Goal: Find specific page/section: Find specific page/section

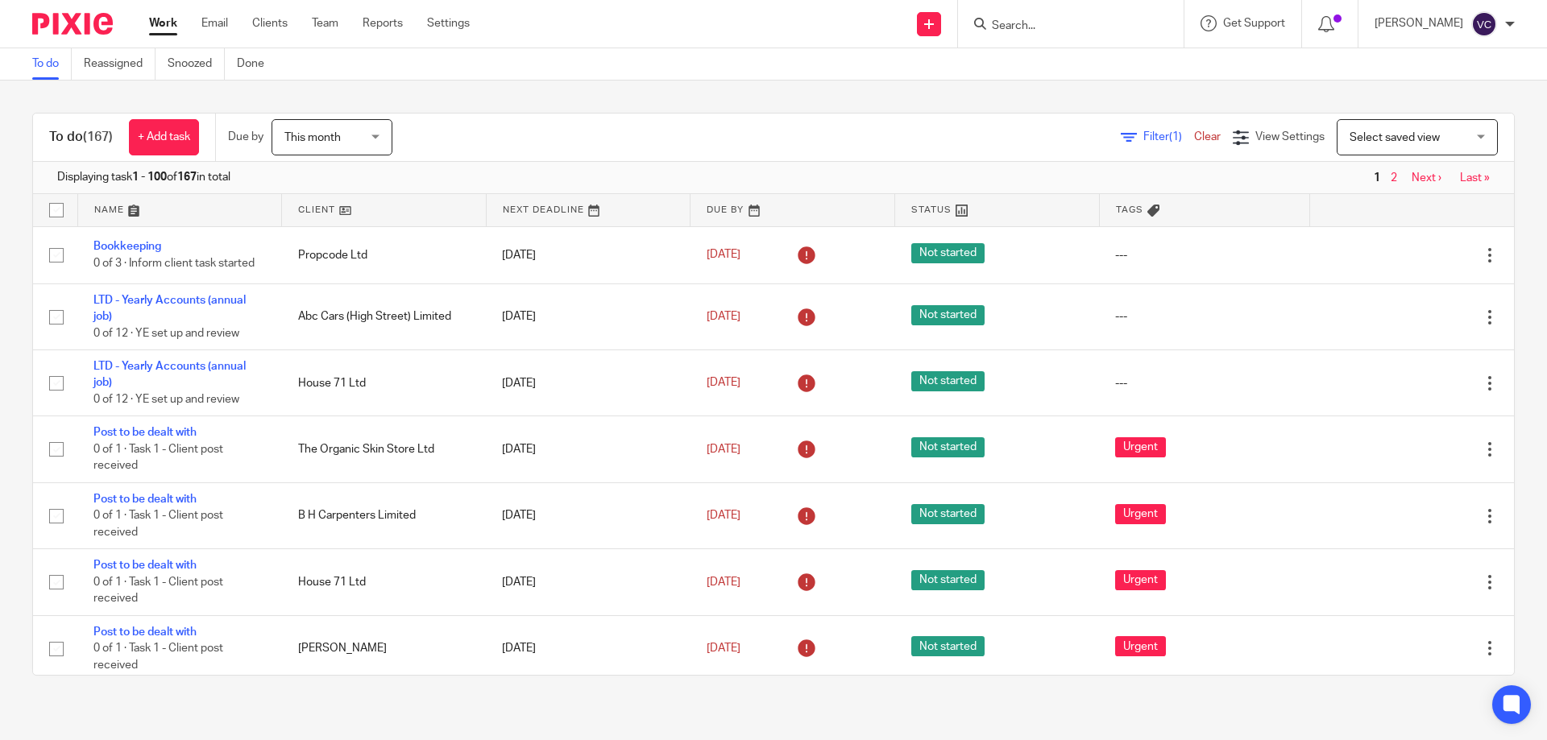
click at [1098, 27] on input "Search" at bounding box center [1062, 26] width 145 height 15
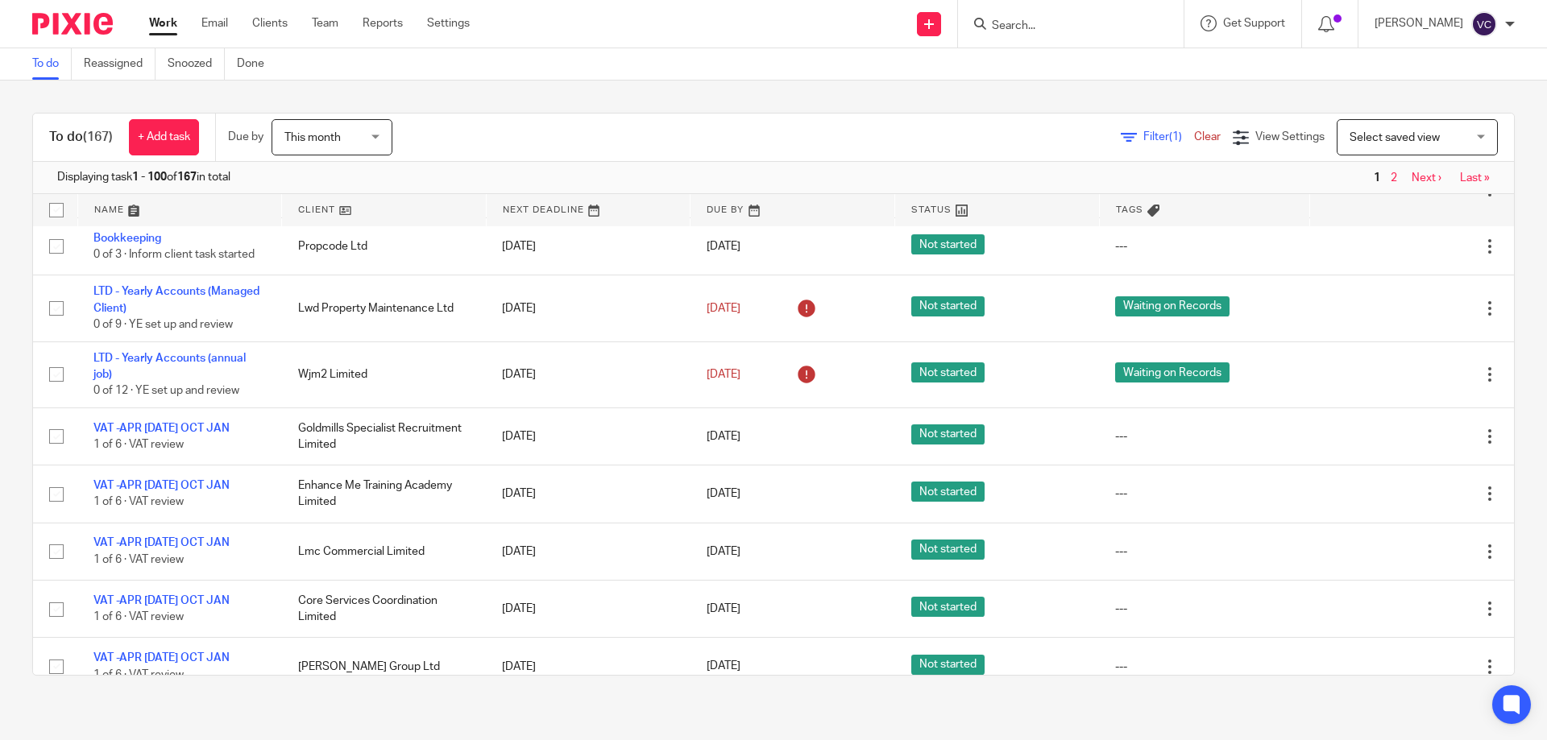
click at [1067, 38] on div at bounding box center [1071, 24] width 226 height 48
click at [1067, 34] on form at bounding box center [1076, 24] width 172 height 20
click at [1060, 25] on input "Search" at bounding box center [1062, 26] width 145 height 15
type input "easytek"
click button "submit" at bounding box center [0, 0] width 0 height 0
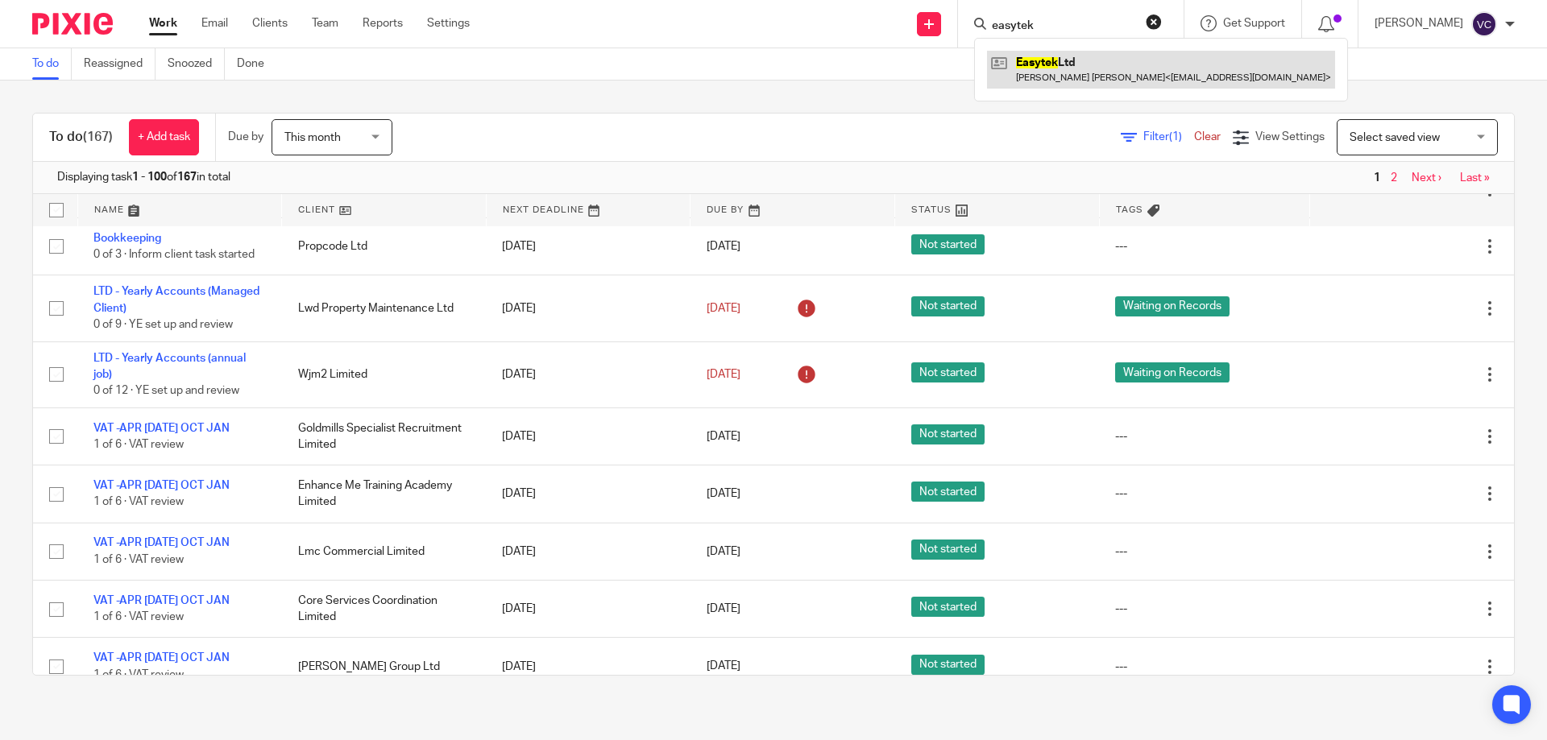
click at [1068, 63] on link at bounding box center [1161, 69] width 348 height 37
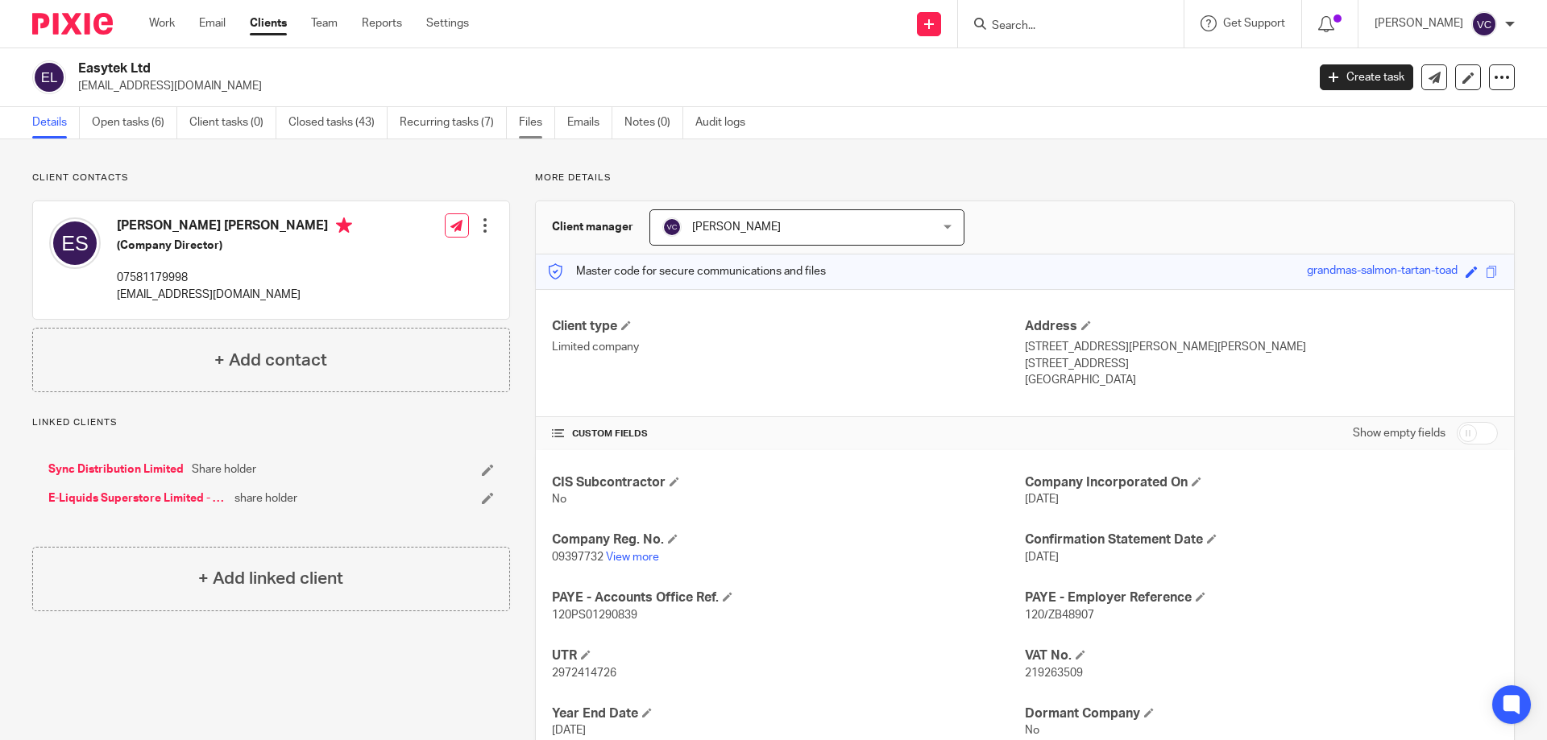
click at [525, 121] on link "Files" at bounding box center [537, 122] width 36 height 31
click at [536, 123] on link "Files" at bounding box center [537, 122] width 36 height 31
click at [533, 123] on link "Files" at bounding box center [537, 122] width 36 height 31
drag, startPoint x: 321, startPoint y: 124, endPoint x: 315, endPoint y: 131, distance: 9.1
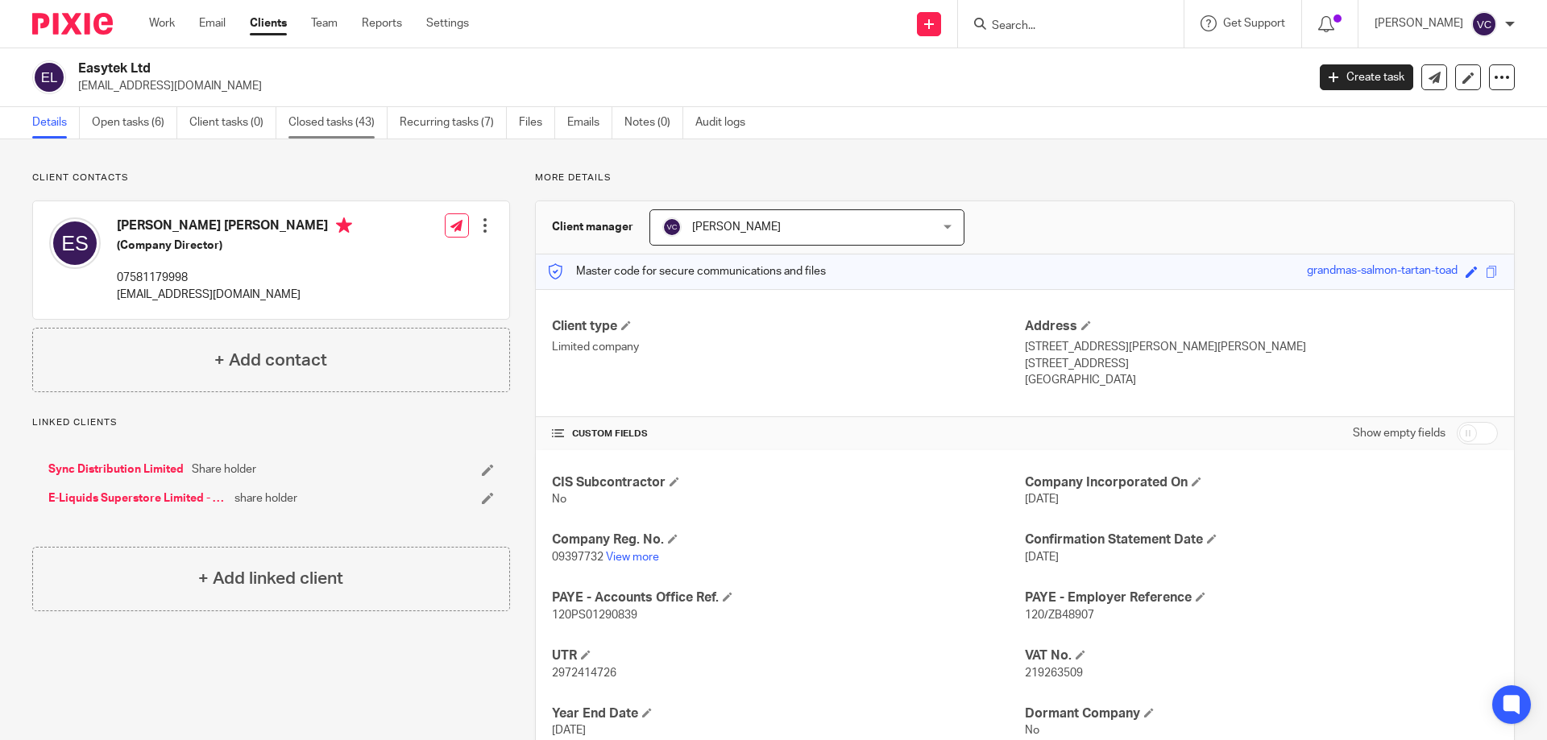
click at [319, 125] on link "Closed tasks (43)" at bounding box center [337, 122] width 99 height 31
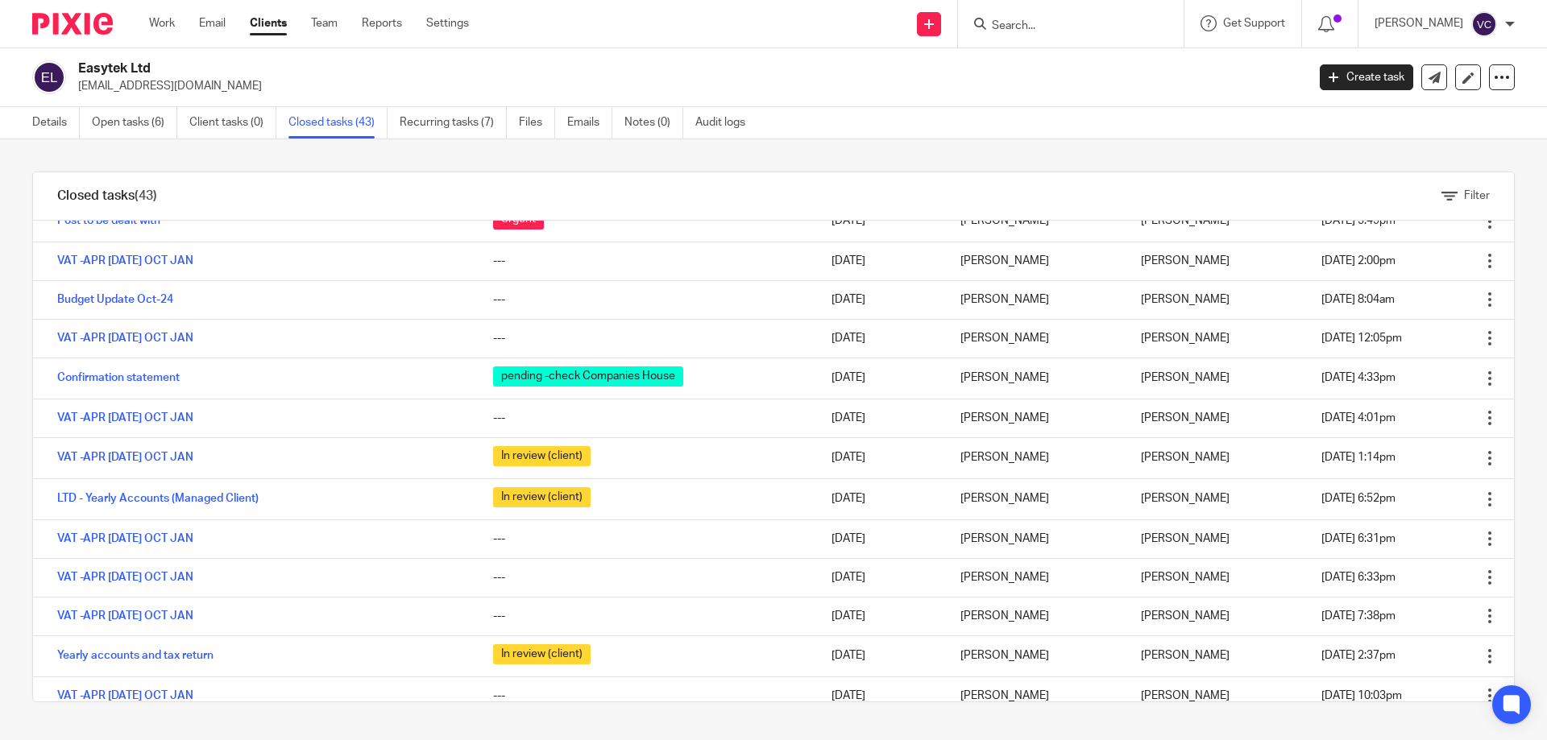
scroll to position [601, 0]
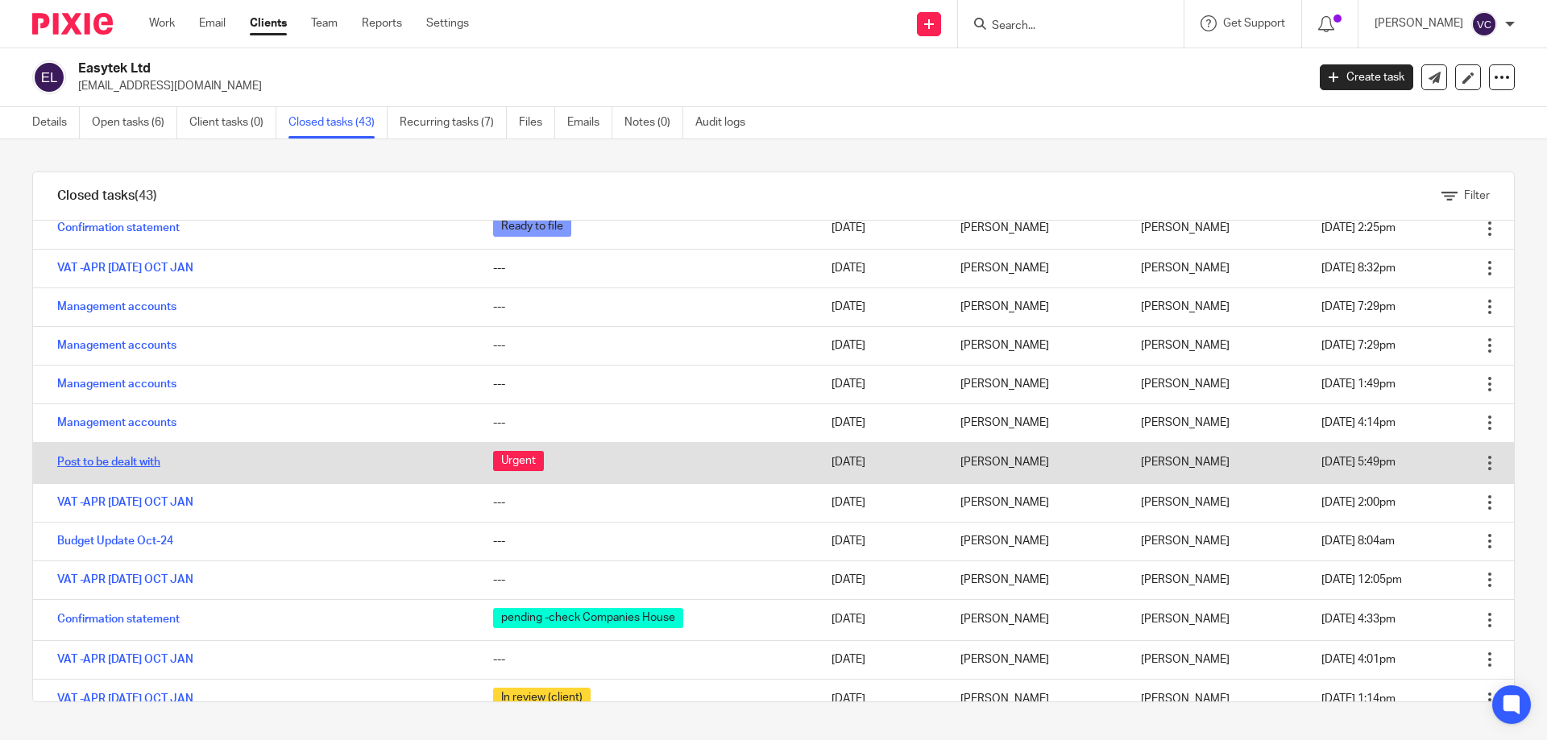
click at [114, 467] on link "Post to be dealt with" at bounding box center [108, 462] width 103 height 11
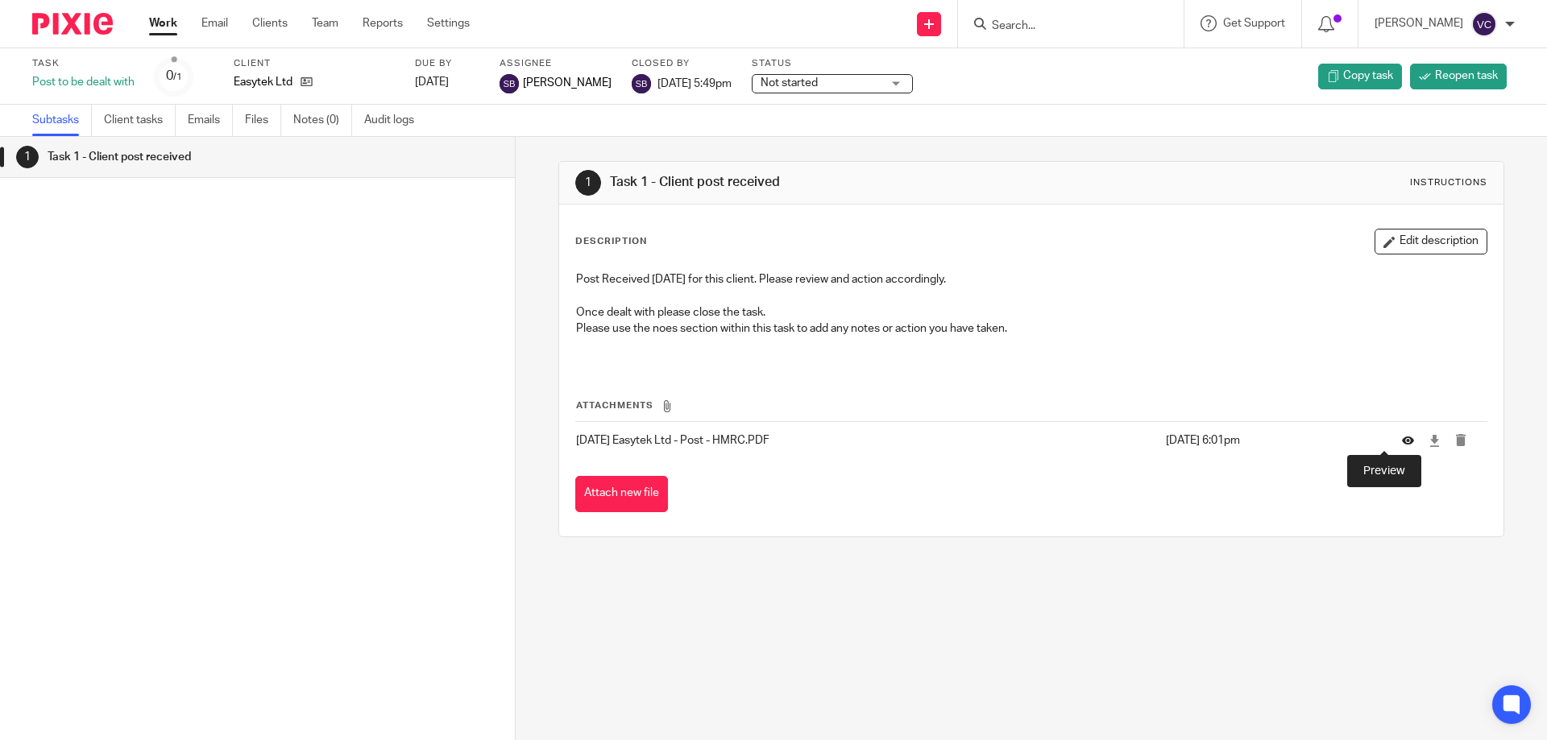
click at [1402, 444] on icon at bounding box center [1408, 441] width 12 height 12
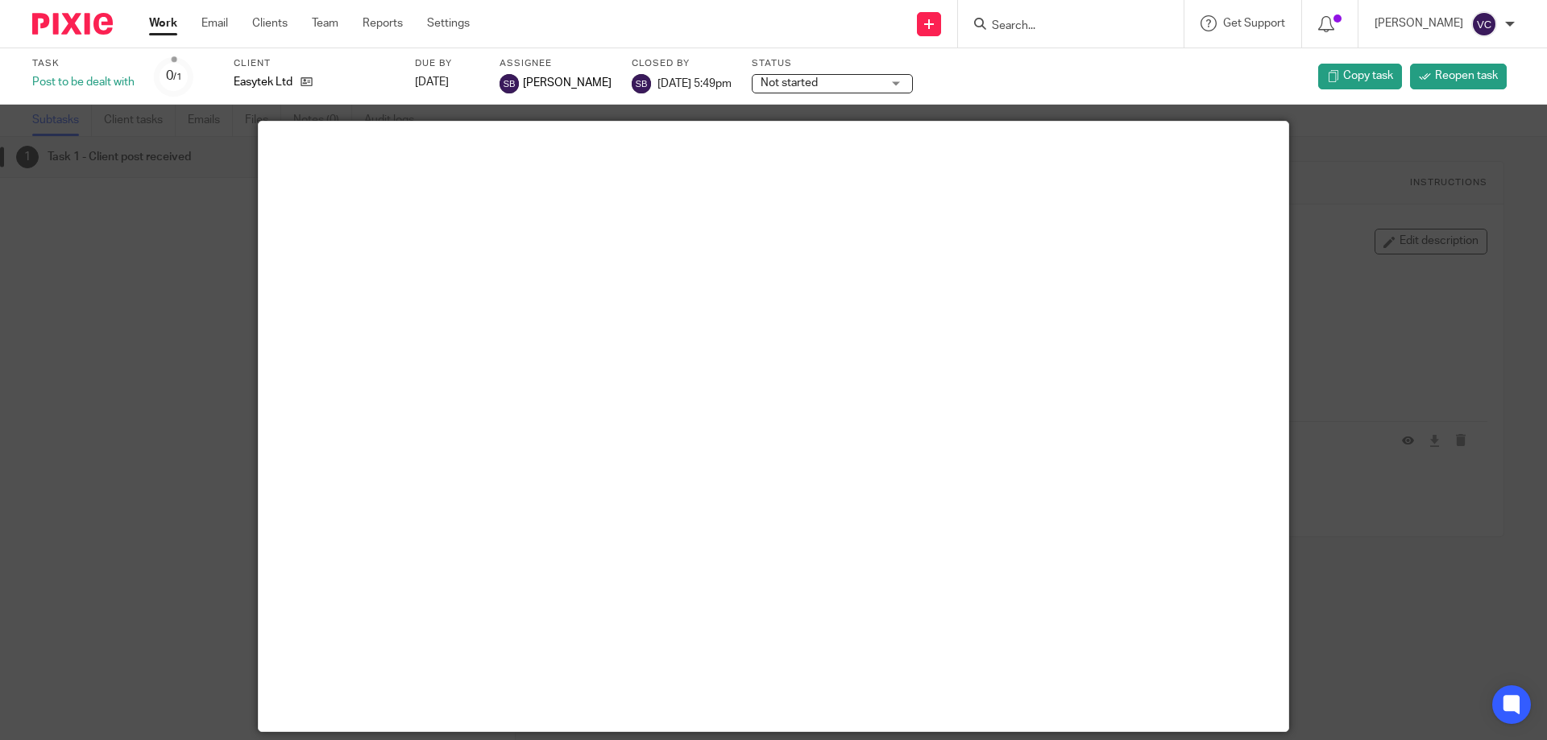
click at [1403, 367] on div at bounding box center [773, 370] width 1547 height 740
click at [1412, 438] on div at bounding box center [773, 370] width 1547 height 740
click at [176, 193] on div at bounding box center [773, 370] width 1547 height 740
click at [177, 193] on div at bounding box center [773, 370] width 1547 height 740
click at [1298, 302] on div at bounding box center [773, 370] width 1547 height 740
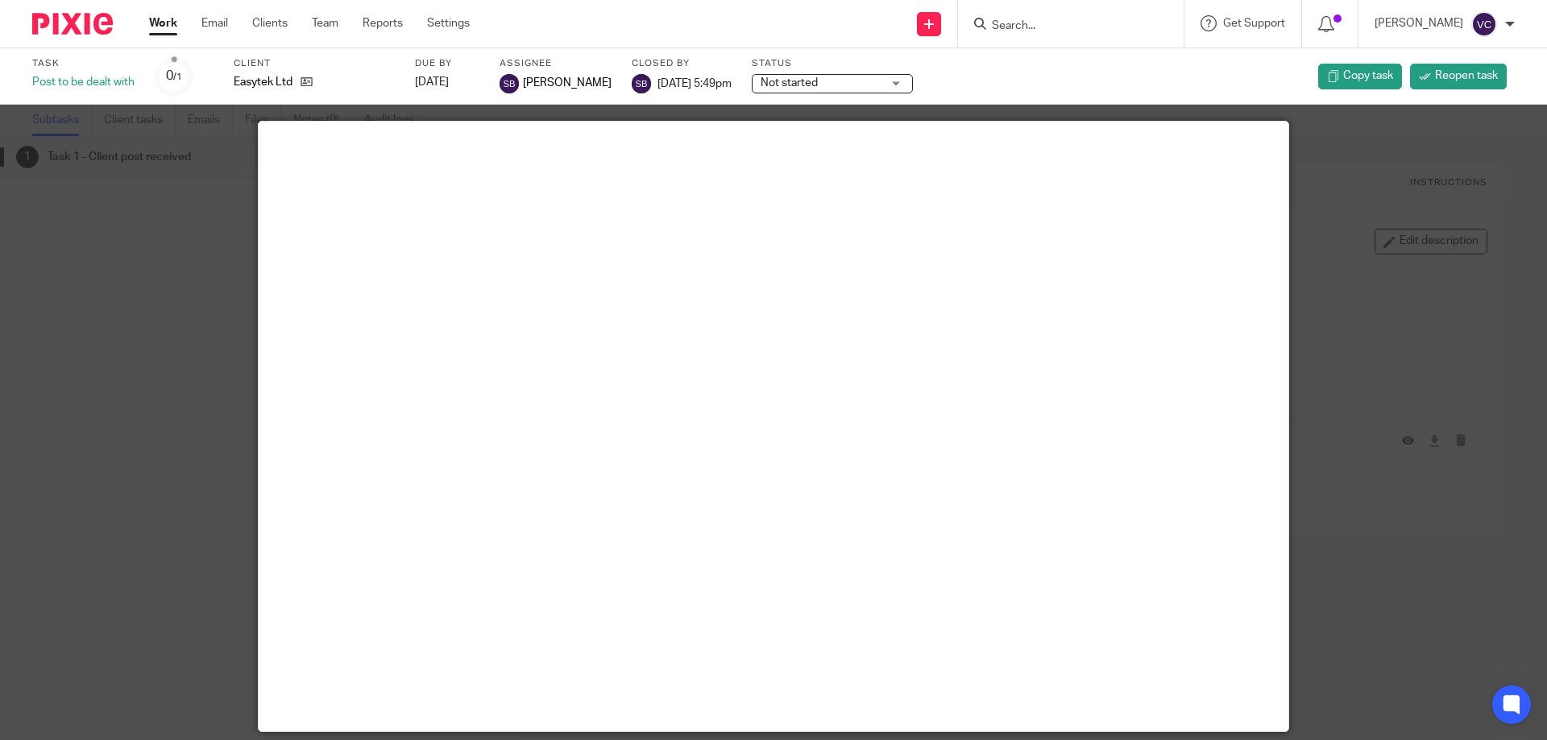
click at [1423, 520] on div at bounding box center [773, 370] width 1547 height 740
click at [1425, 517] on div at bounding box center [773, 370] width 1547 height 740
click at [75, 82] on div "Post to be dealt with" at bounding box center [83, 82] width 102 height 16
click at [1393, 138] on div at bounding box center [773, 370] width 1547 height 740
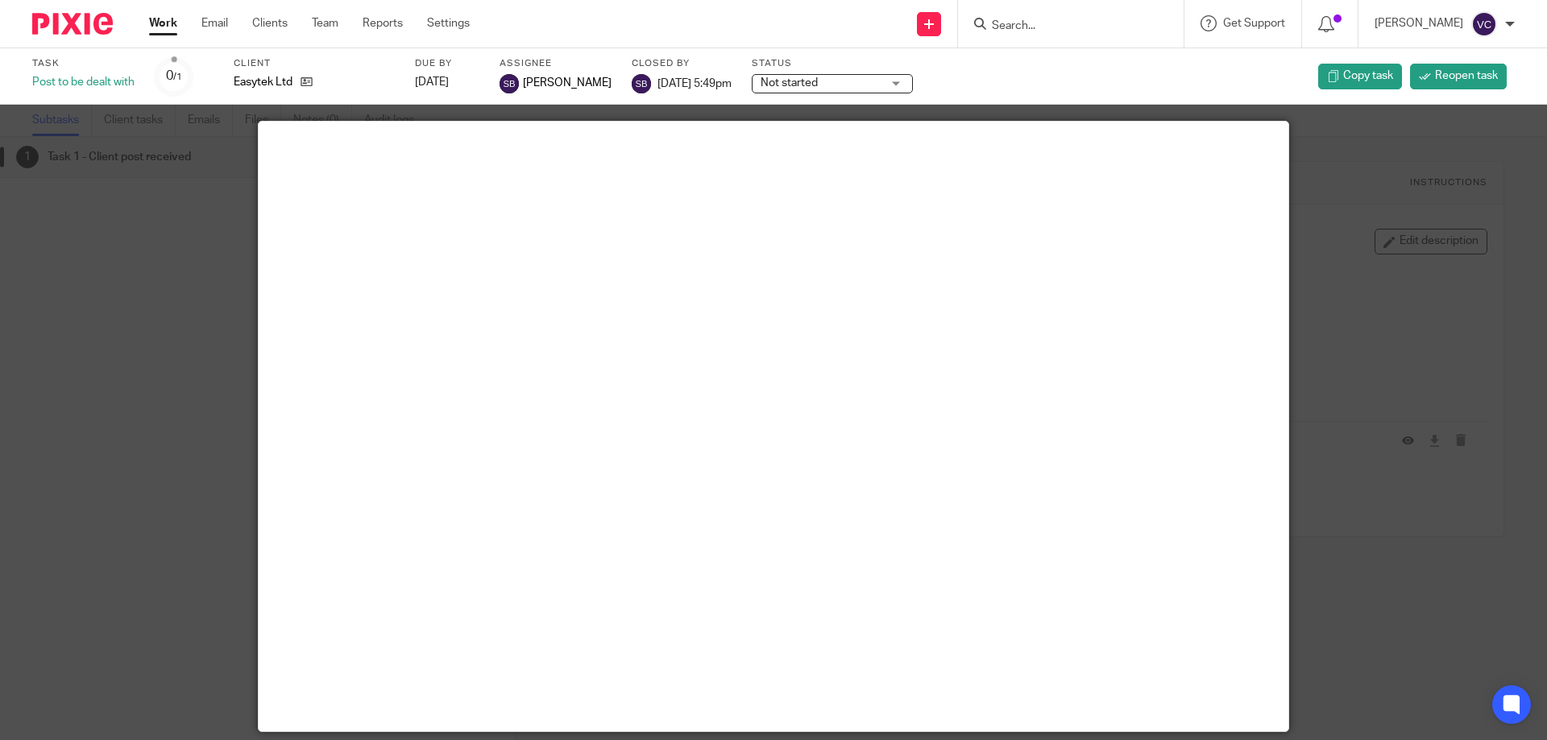
drag, startPoint x: 210, startPoint y: 247, endPoint x: 206, endPoint y: 239, distance: 9.0
click at [206, 239] on div at bounding box center [773, 370] width 1547 height 740
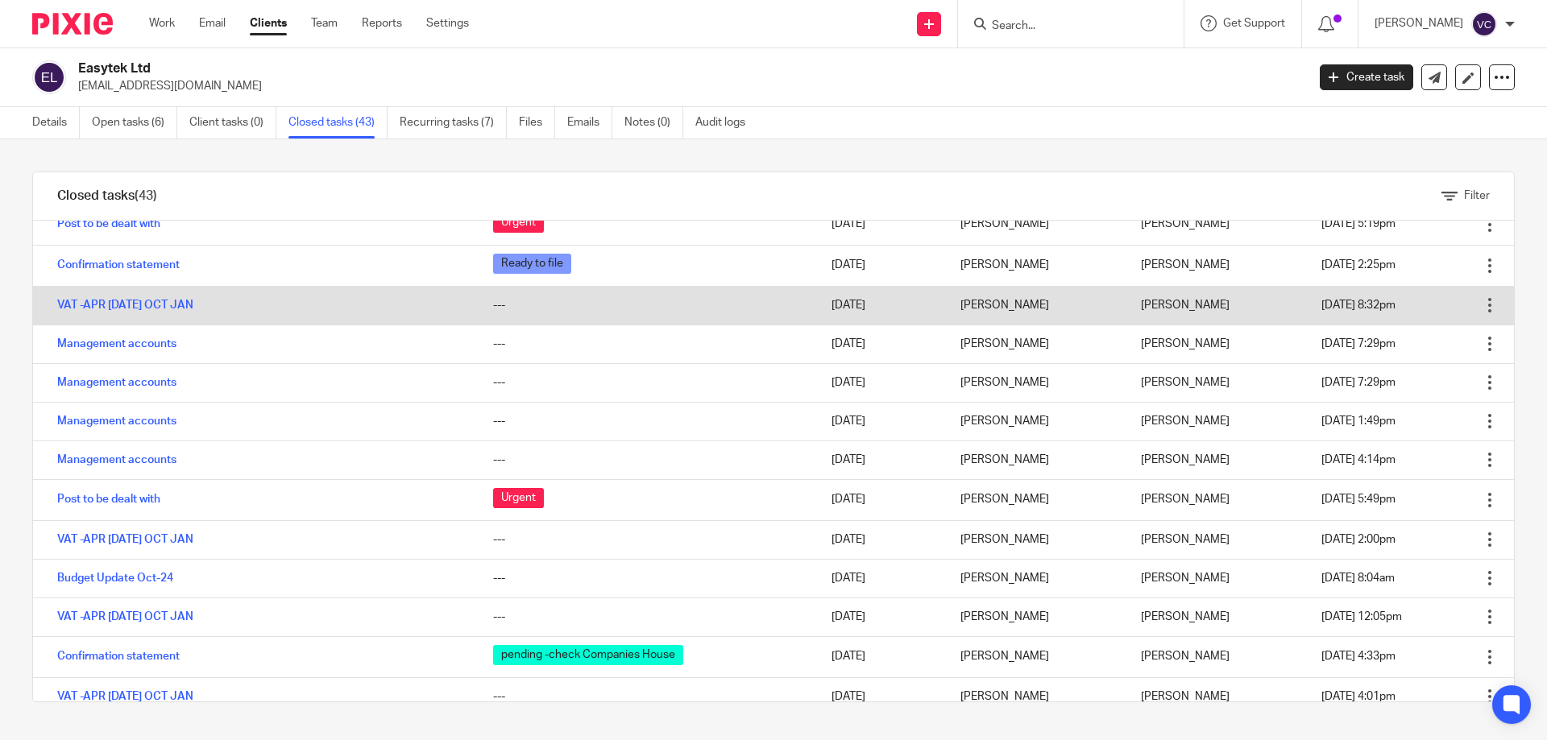
scroll to position [645, 0]
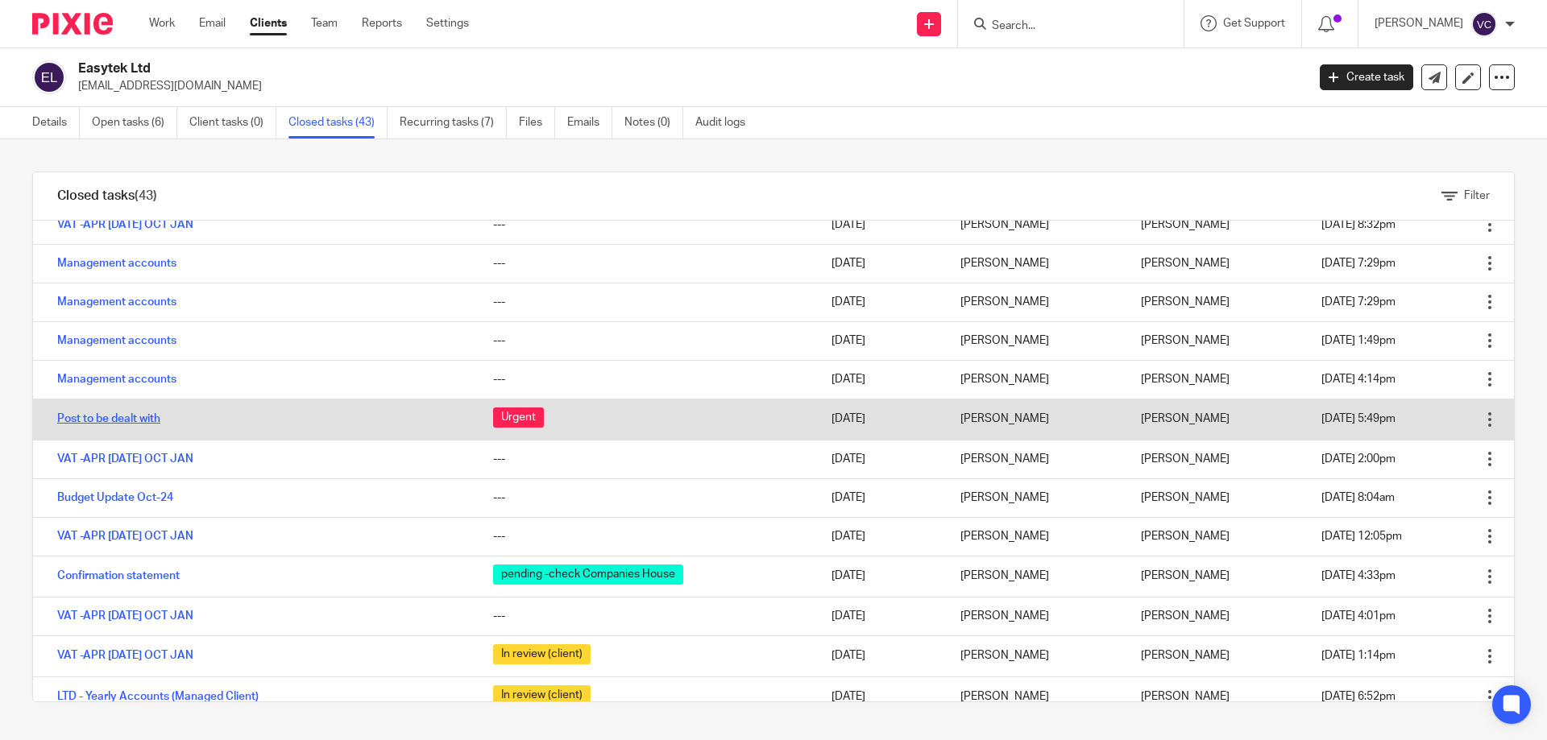
click at [115, 419] on link "Post to be dealt with" at bounding box center [108, 418] width 103 height 11
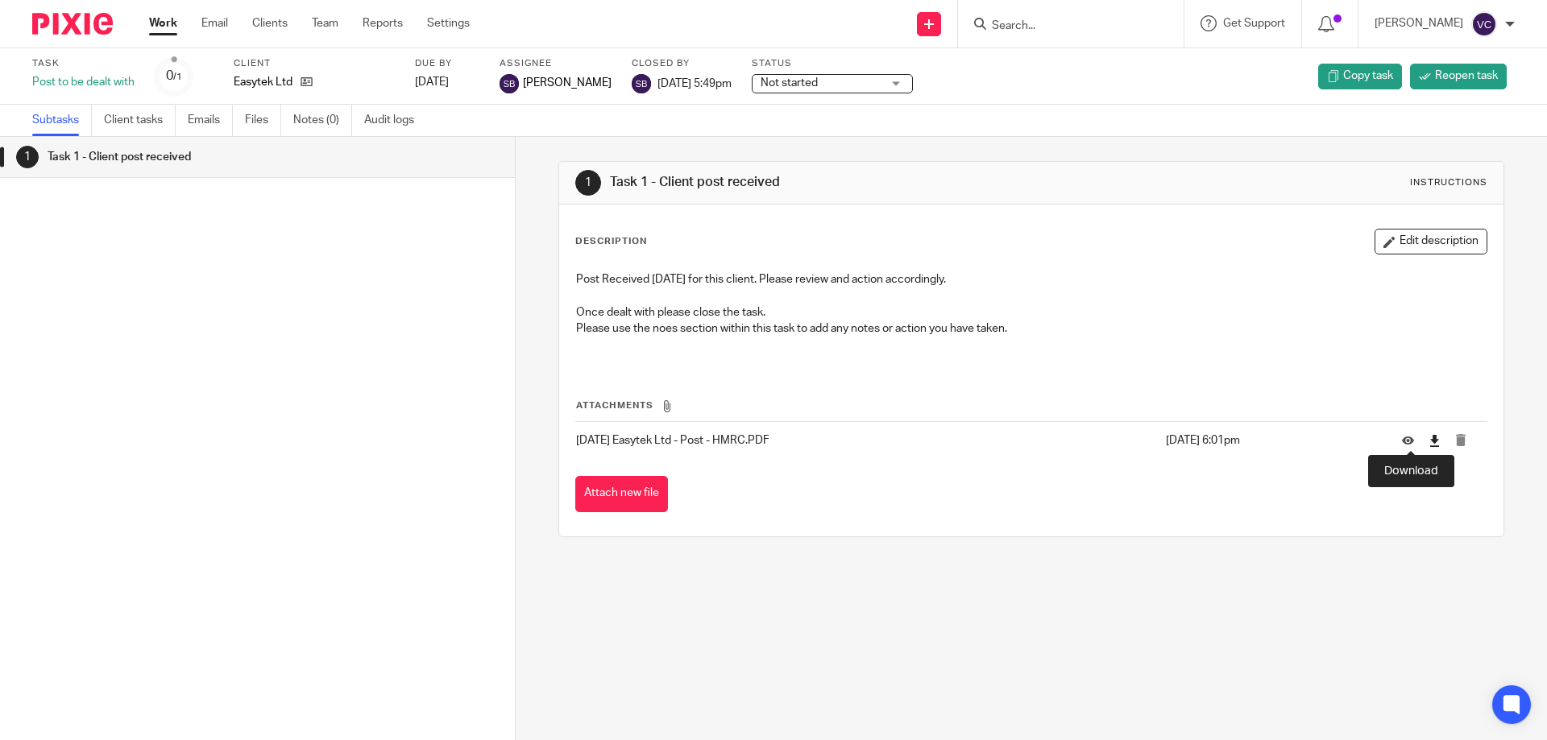
click at [1429, 440] on icon at bounding box center [1435, 441] width 12 height 12
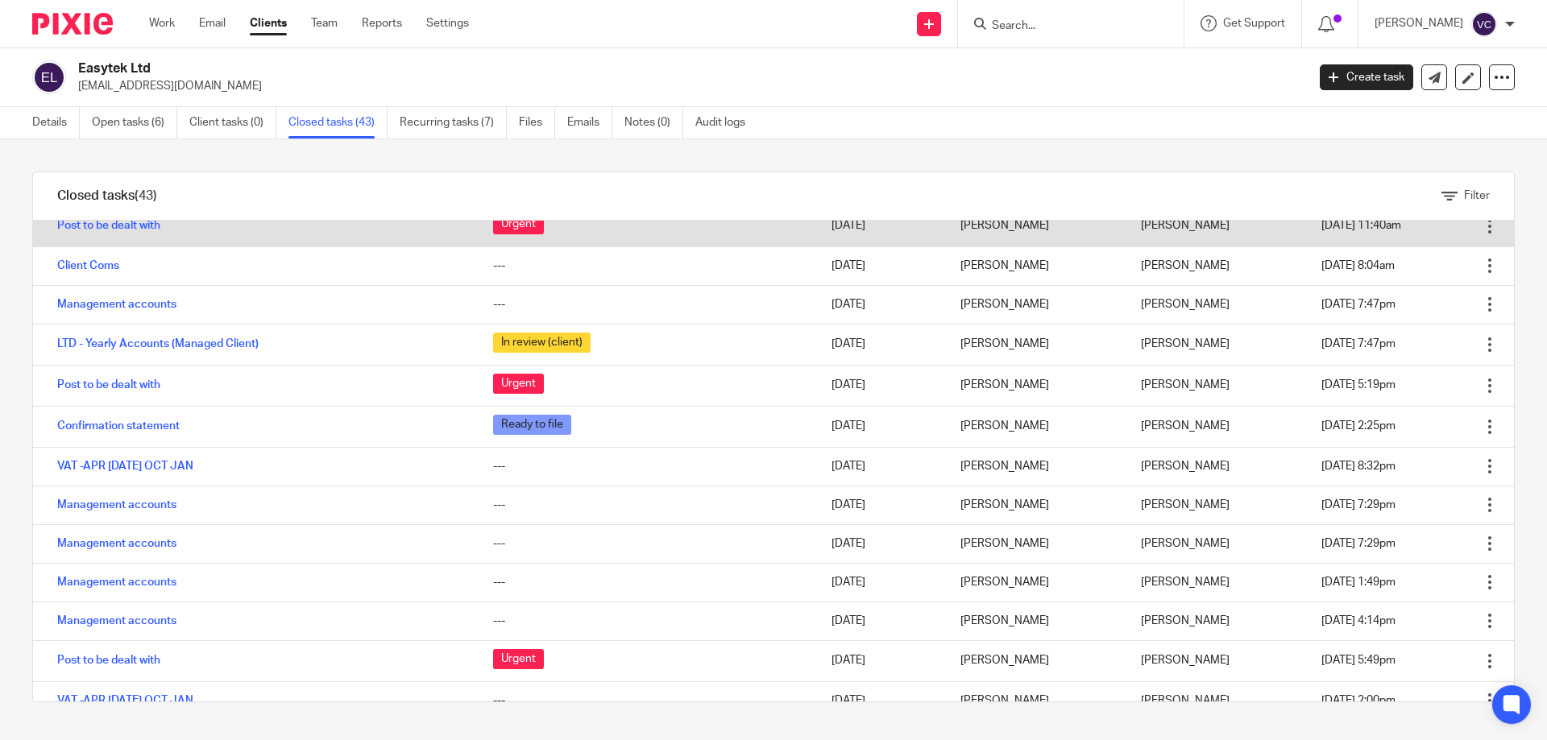
scroll to position [242, 0]
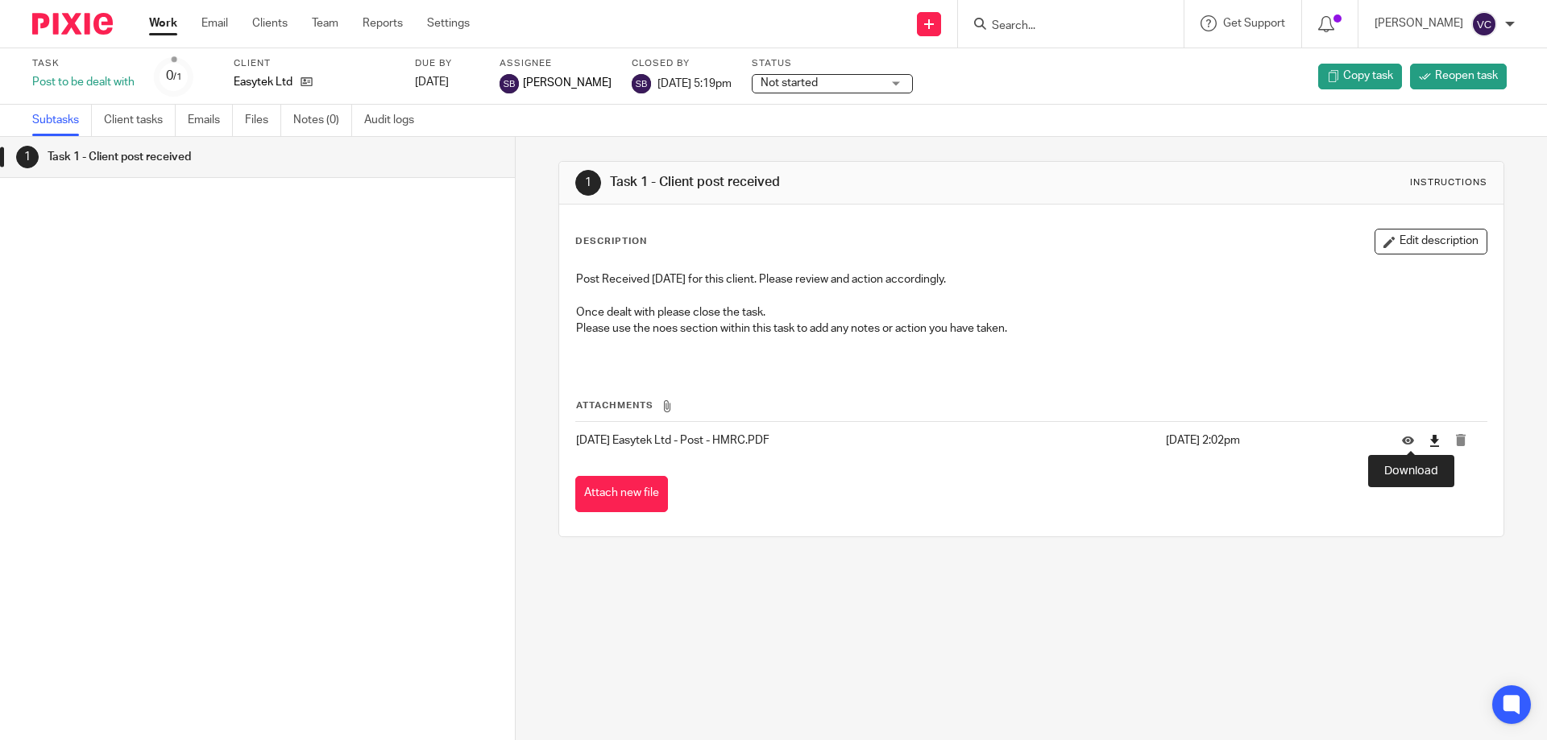
click at [1429, 438] on icon at bounding box center [1435, 441] width 12 height 12
click at [1429, 445] on icon at bounding box center [1435, 441] width 12 height 12
